Goal: Navigation & Orientation: Find specific page/section

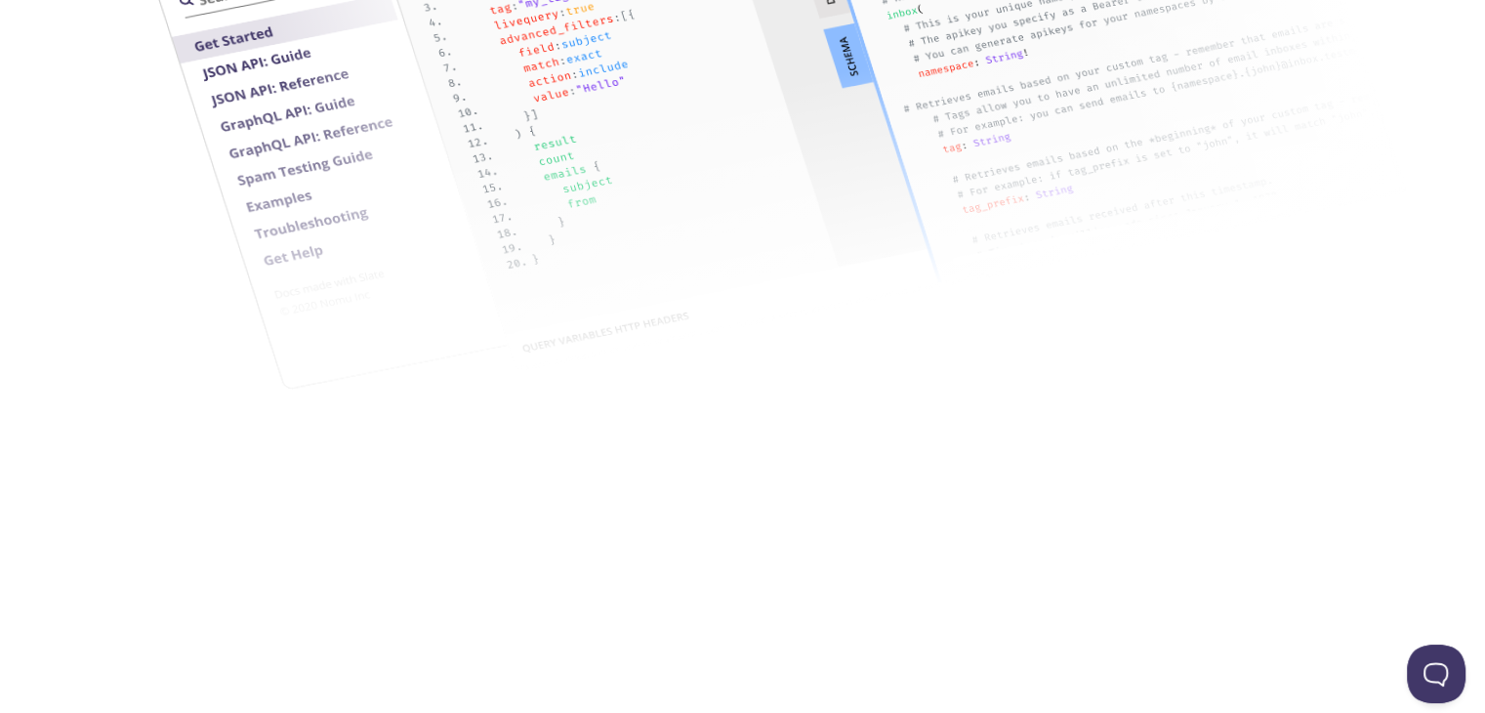
scroll to position [3027, 0]
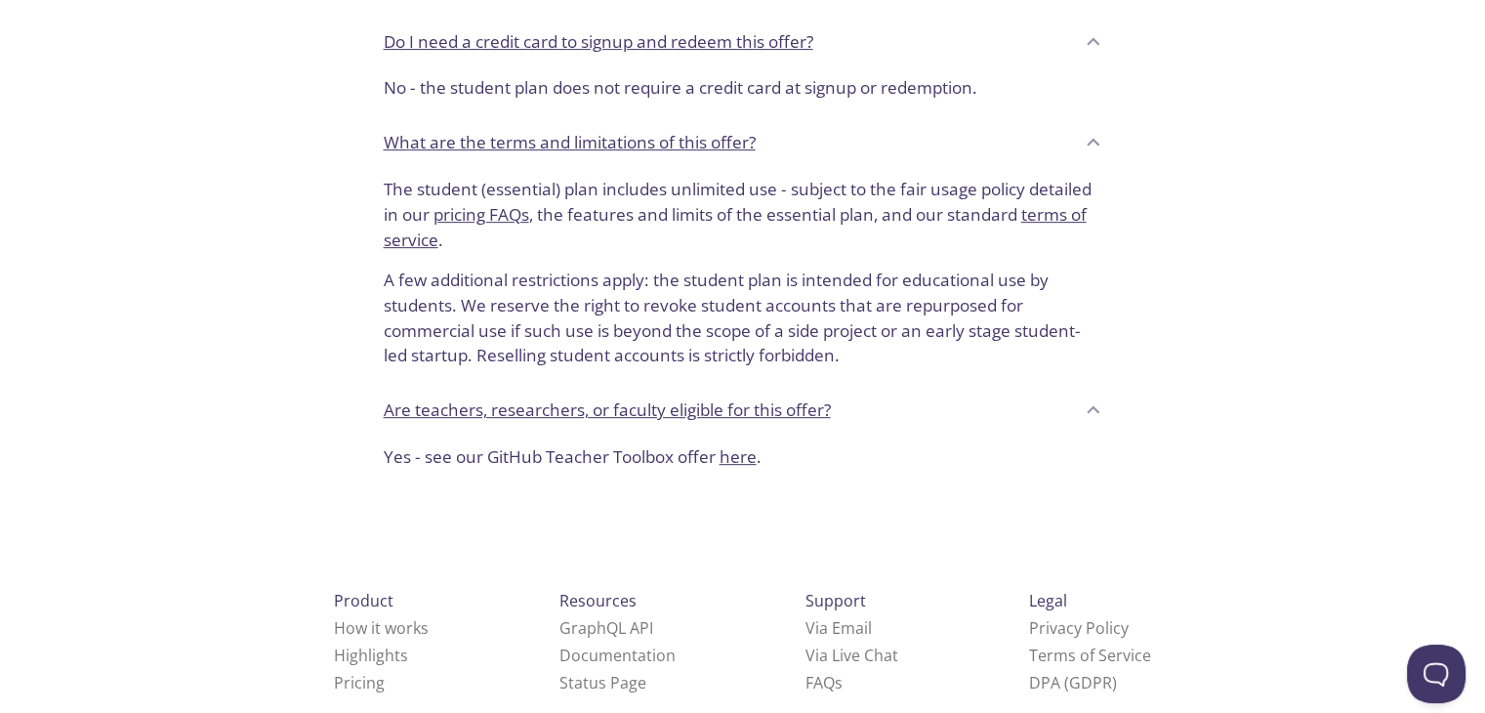
scroll to position [761, 0]
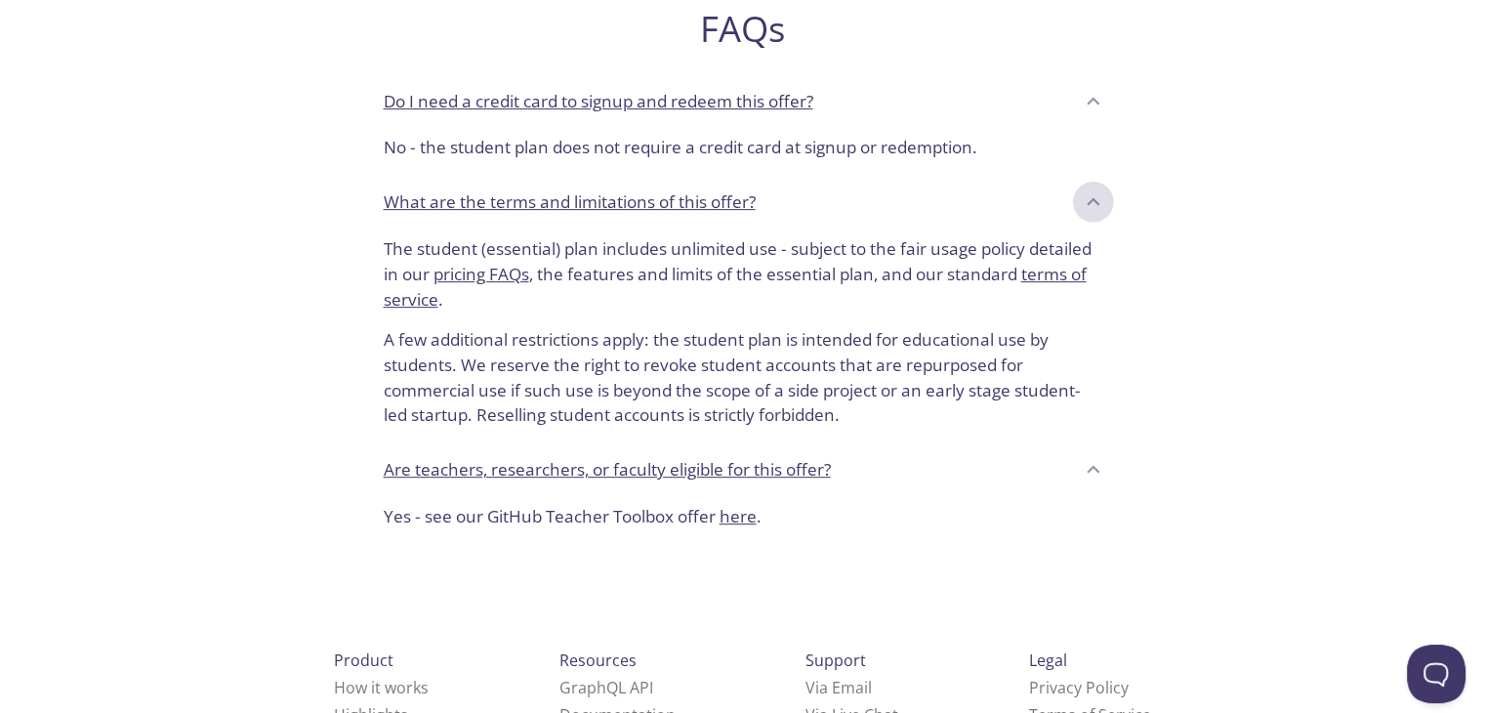
click at [1086, 202] on icon at bounding box center [1093, 201] width 25 height 25
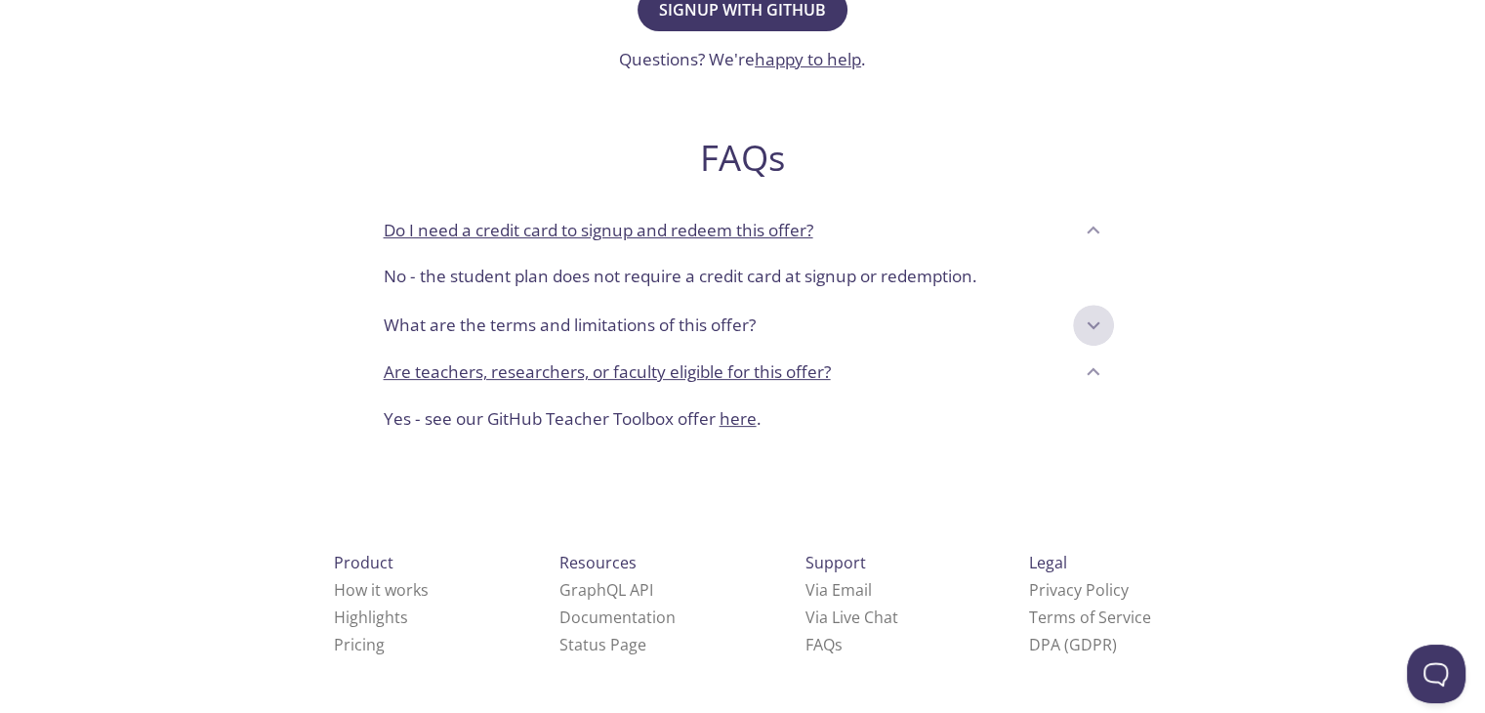
click at [1099, 315] on icon at bounding box center [1093, 324] width 25 height 25
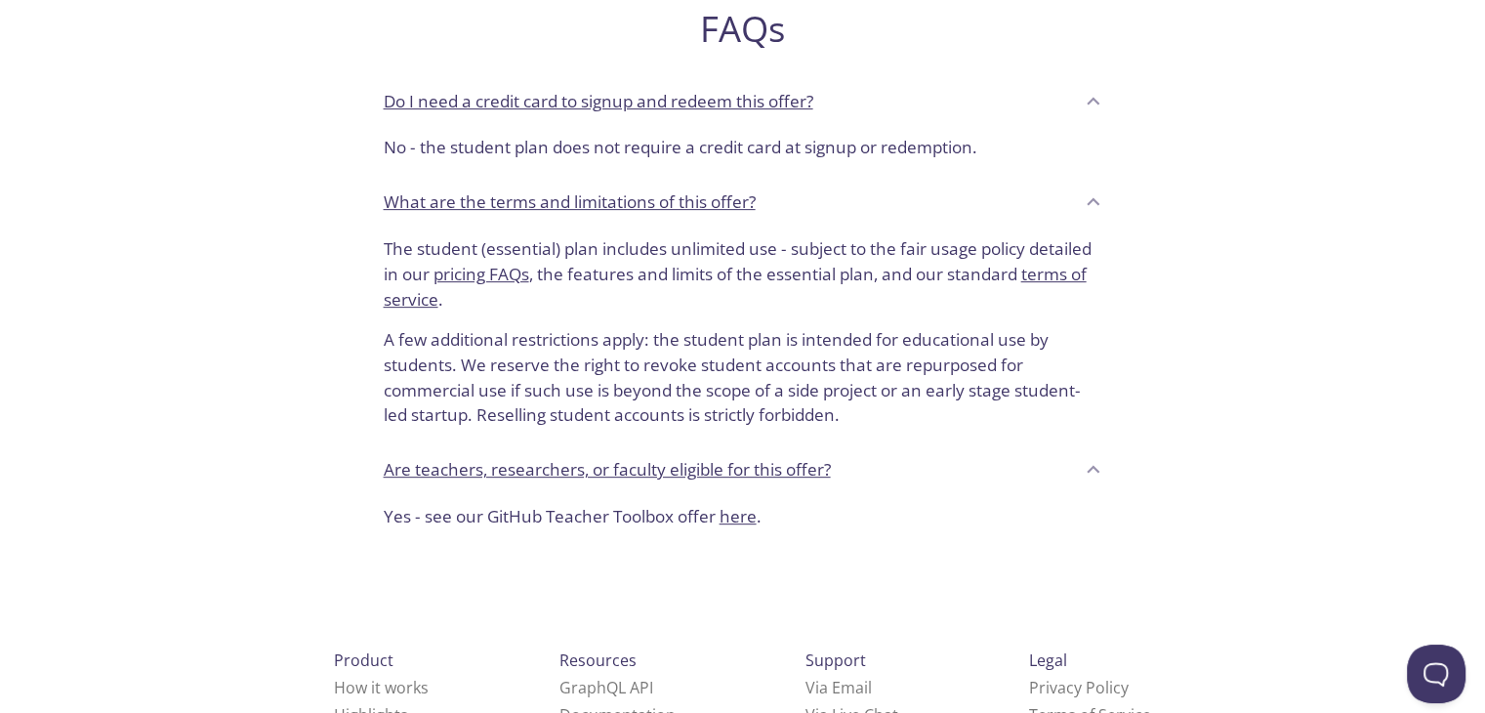
click at [1081, 264] on link "terms of service" at bounding box center [735, 287] width 703 height 48
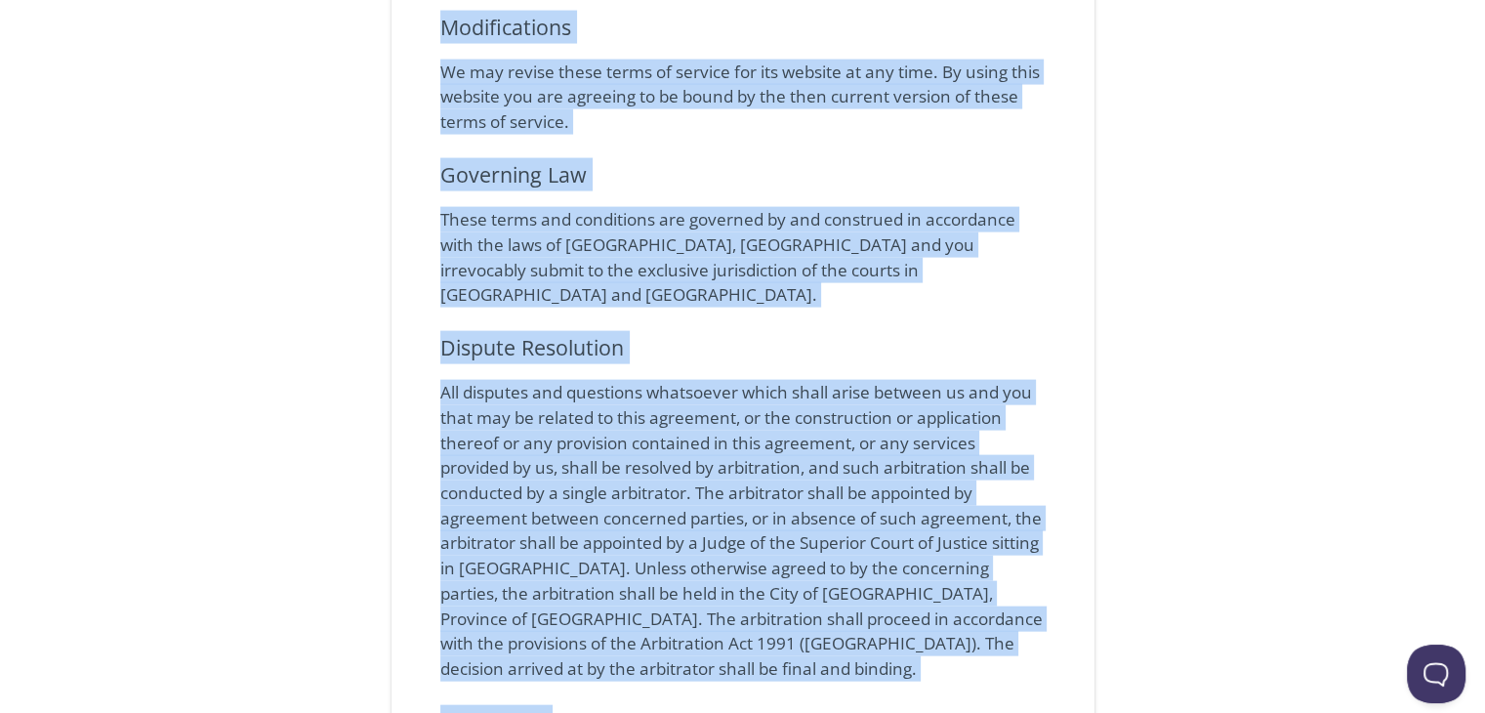
scroll to position [5066, 0]
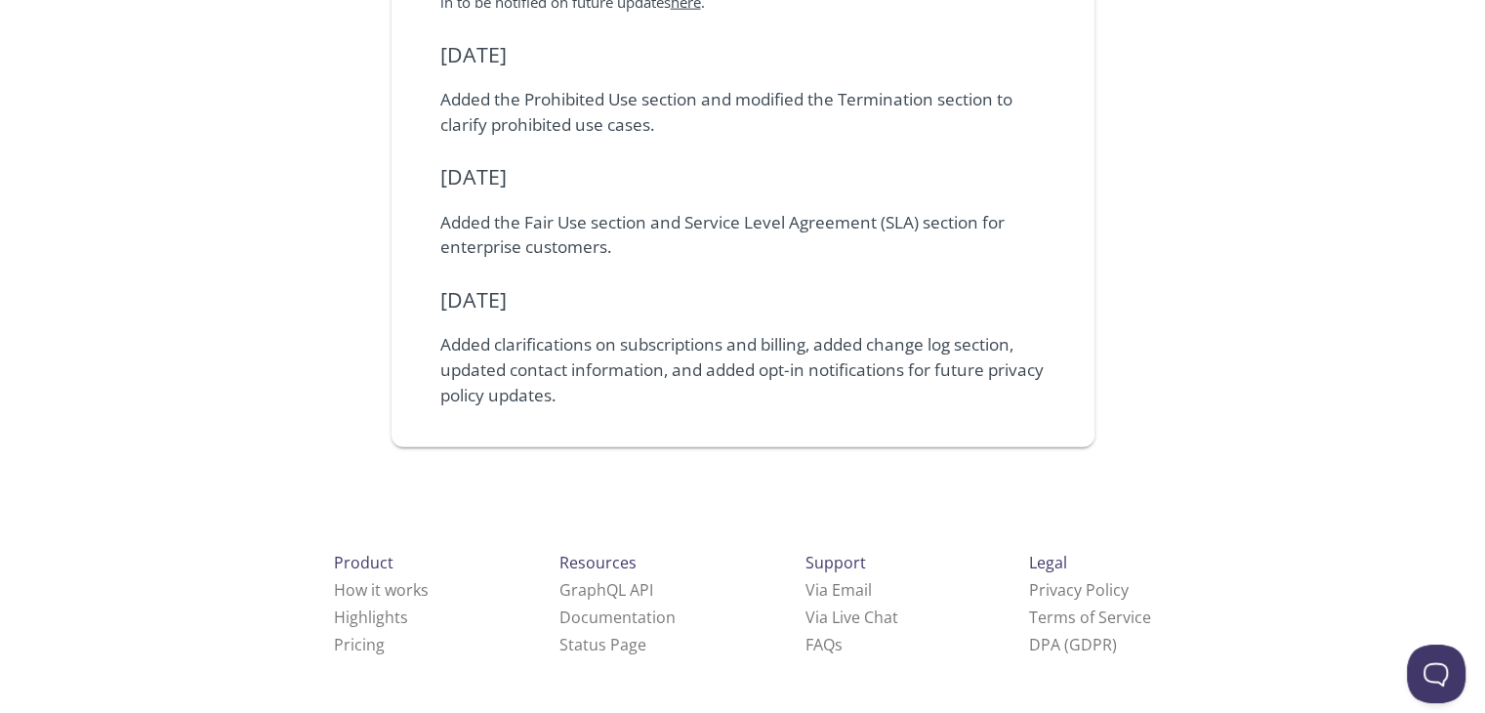
drag, startPoint x: 428, startPoint y: 188, endPoint x: 1454, endPoint y: 284, distance: 1030.5
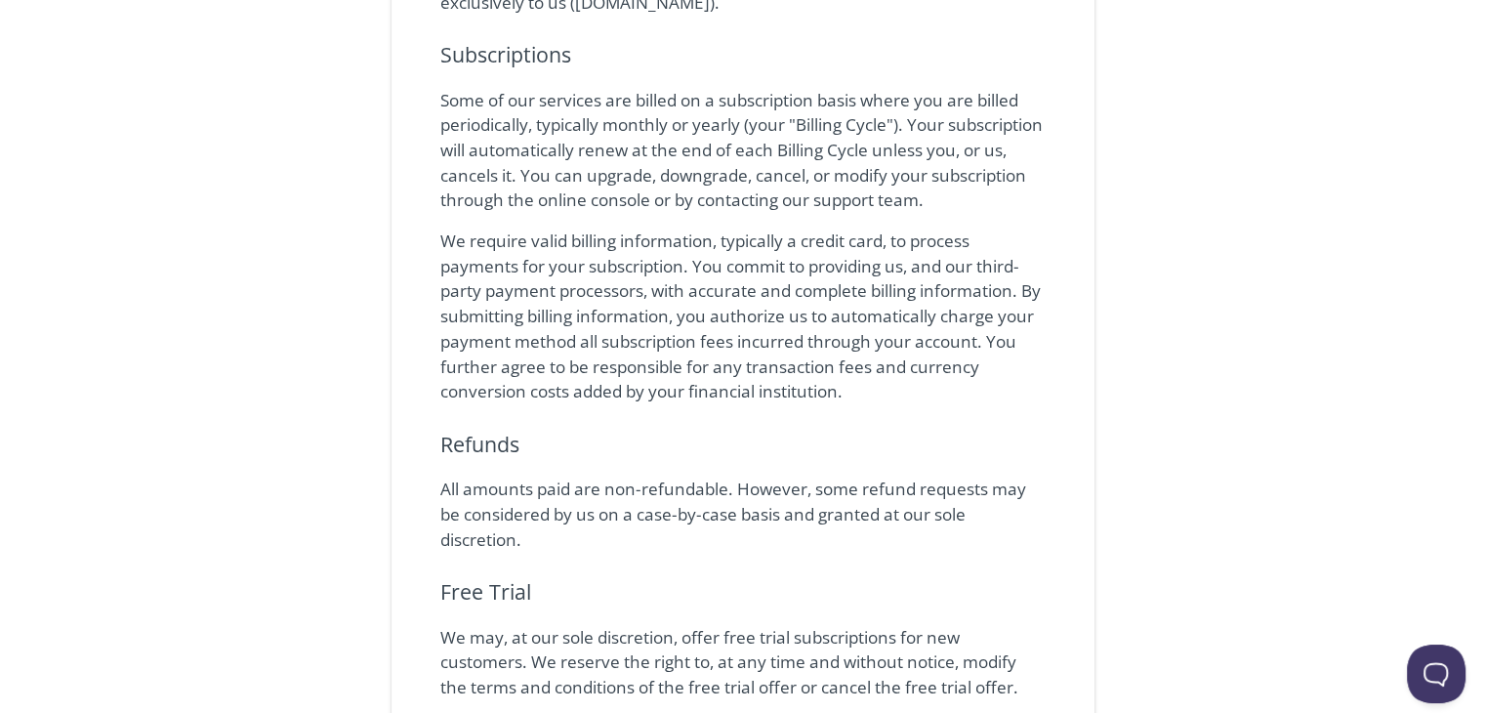
scroll to position [0, 0]
